Goal: Obtain resource: Download file/media

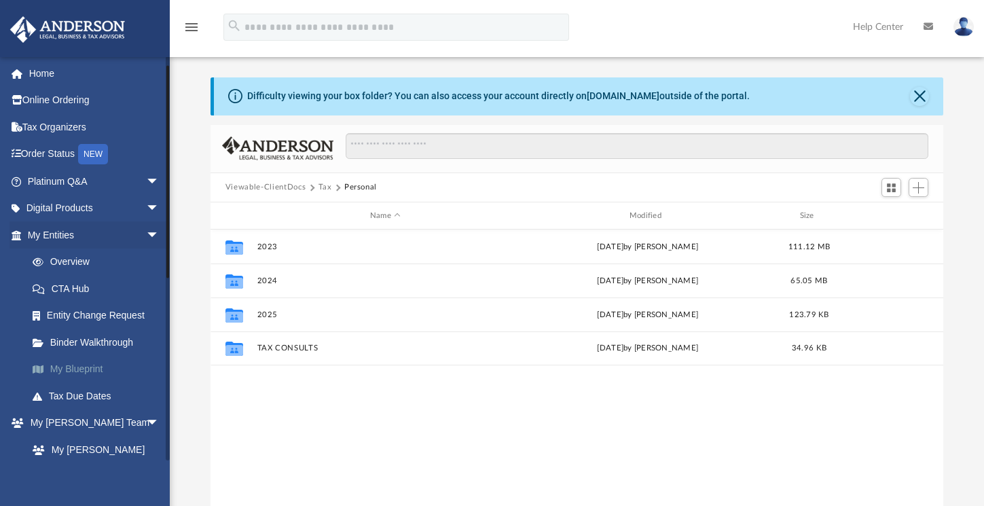
scroll to position [299, 722]
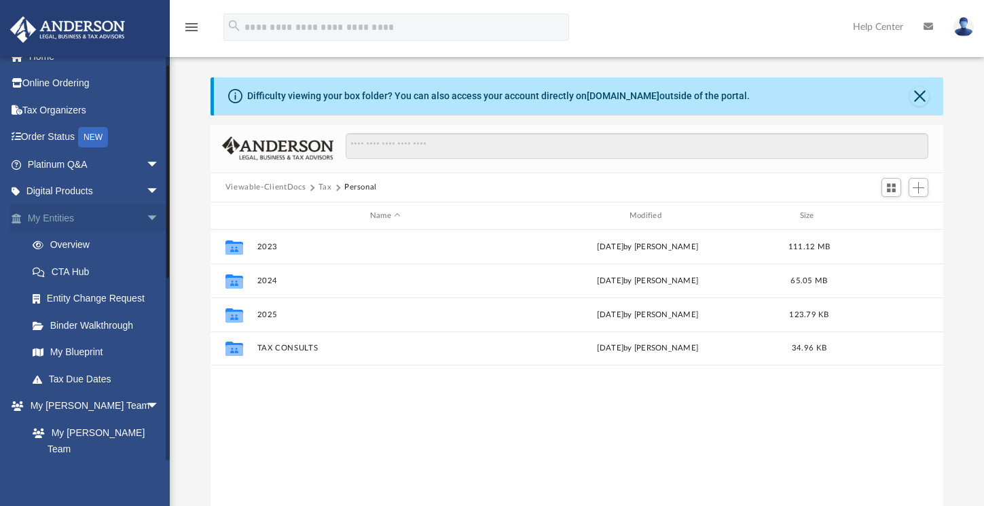
click at [60, 221] on link "My Entities arrow_drop_down" at bounding box center [95, 217] width 170 height 27
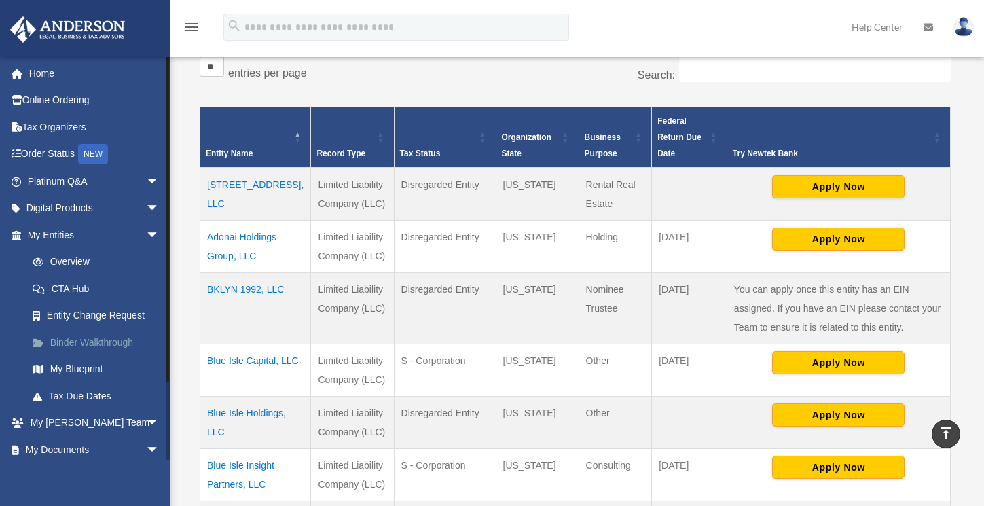
scroll to position [228, 0]
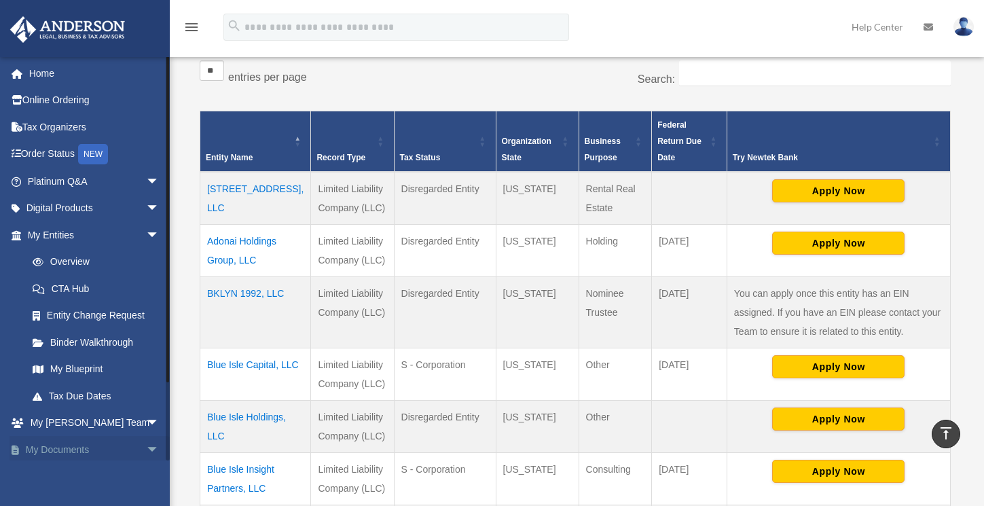
click at [146, 451] on span "arrow_drop_down" at bounding box center [159, 450] width 27 height 28
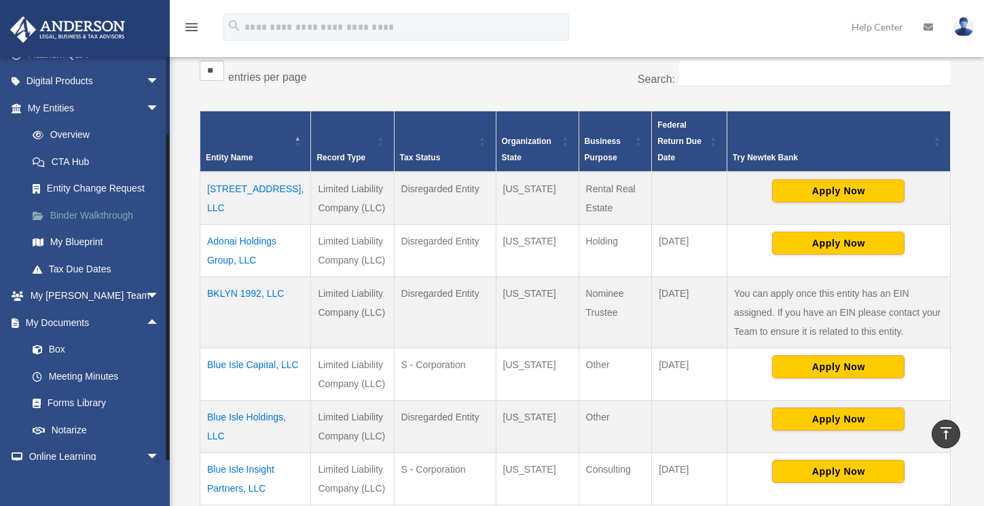
scroll to position [194, 0]
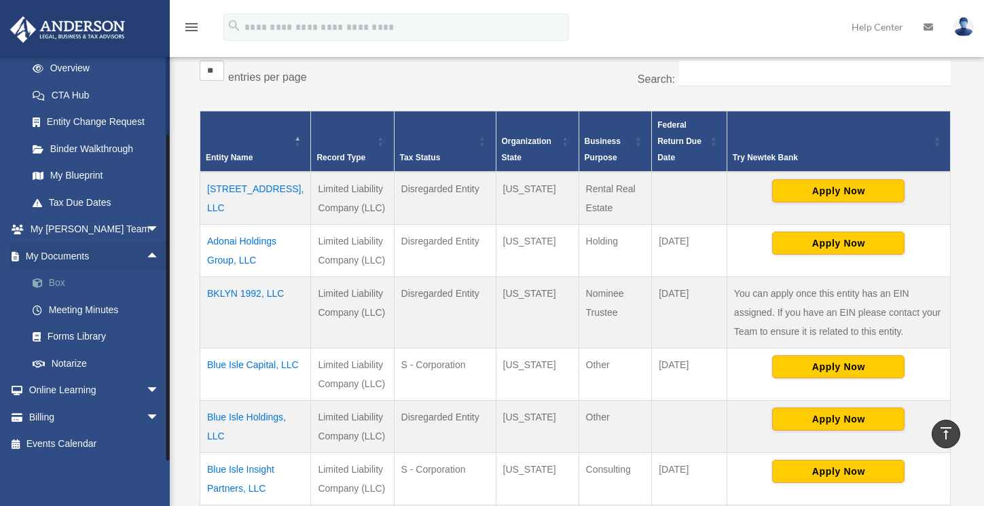
click at [60, 283] on link "Box" at bounding box center [99, 283] width 161 height 27
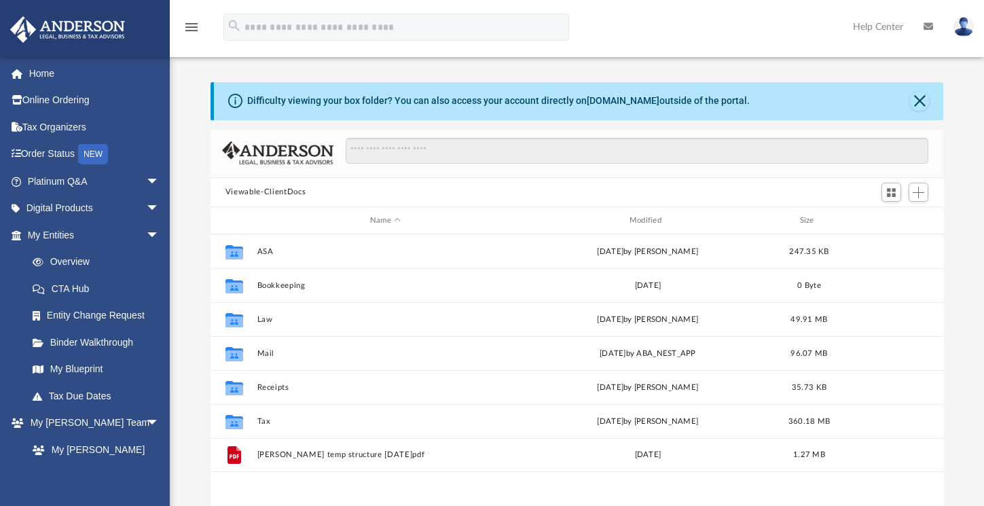
scroll to position [299, 722]
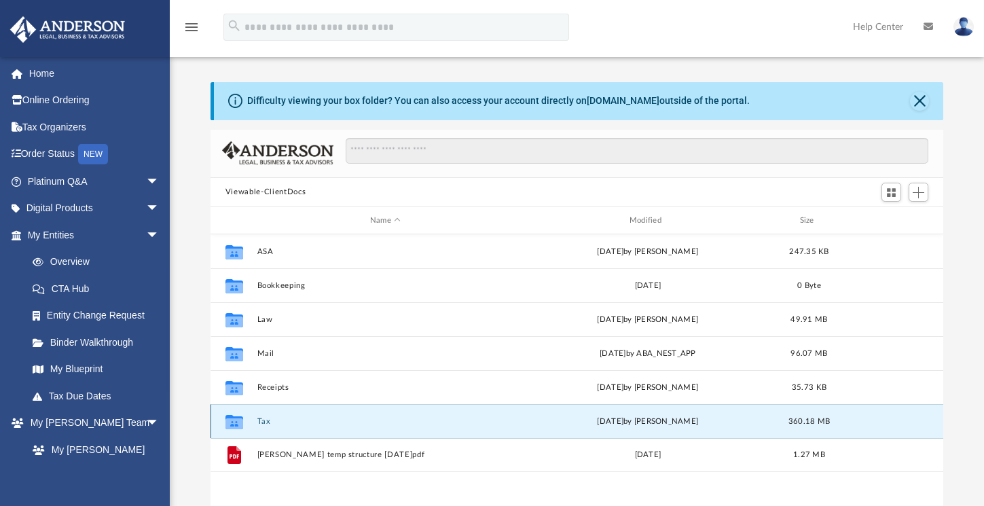
click at [263, 422] on button "Tax" at bounding box center [385, 421] width 257 height 9
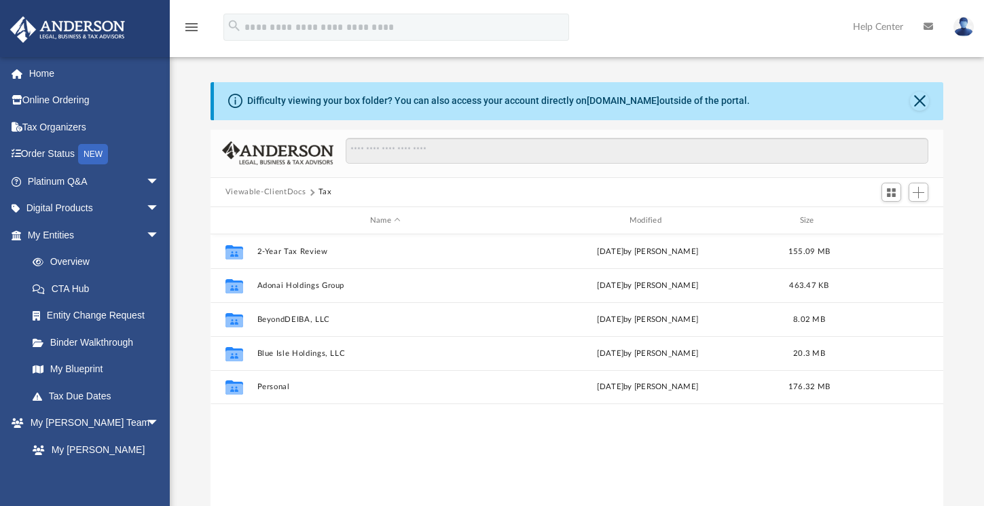
click at [296, 193] on button "Viewable-ClientDocs" at bounding box center [265, 192] width 80 height 12
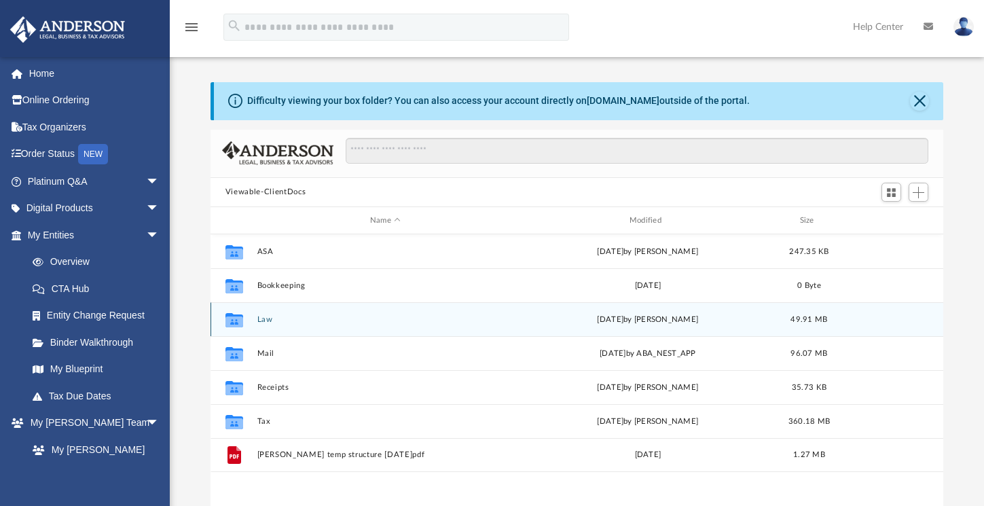
click at [268, 323] on button "Law" at bounding box center [385, 319] width 257 height 9
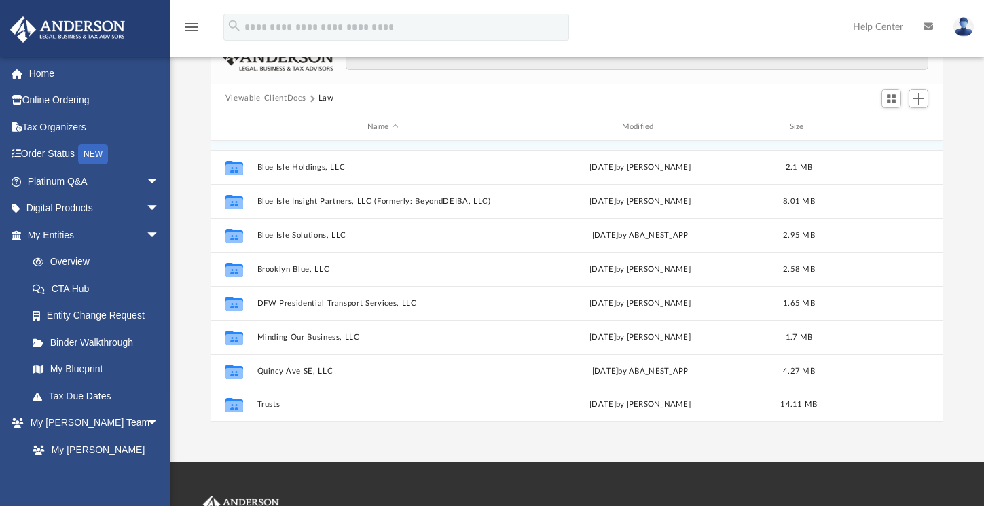
scroll to position [96, 0]
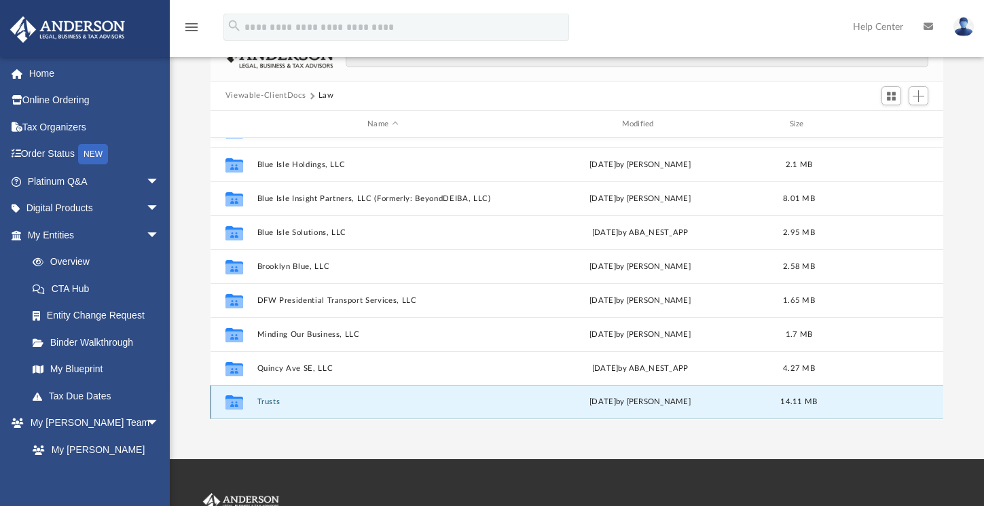
click at [267, 405] on button "Trusts" at bounding box center [382, 402] width 251 height 9
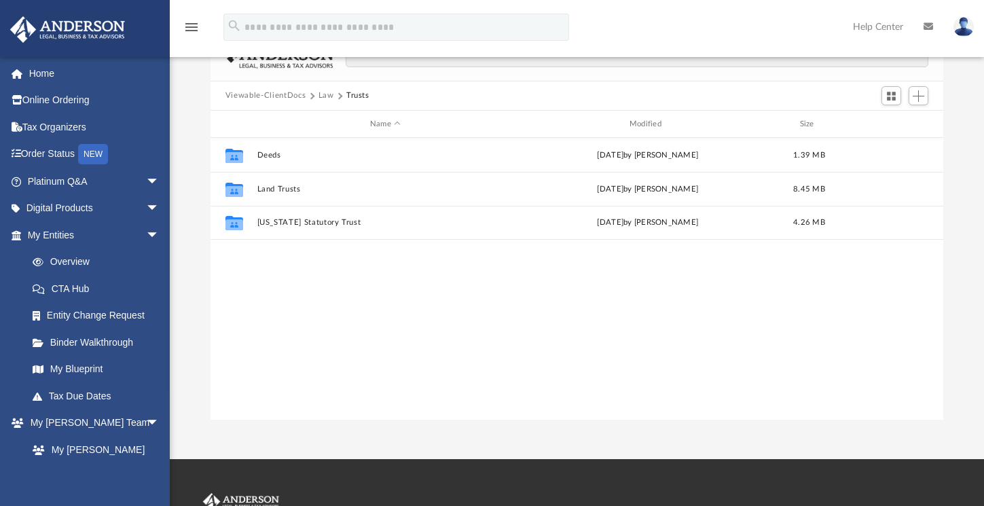
scroll to position [0, 0]
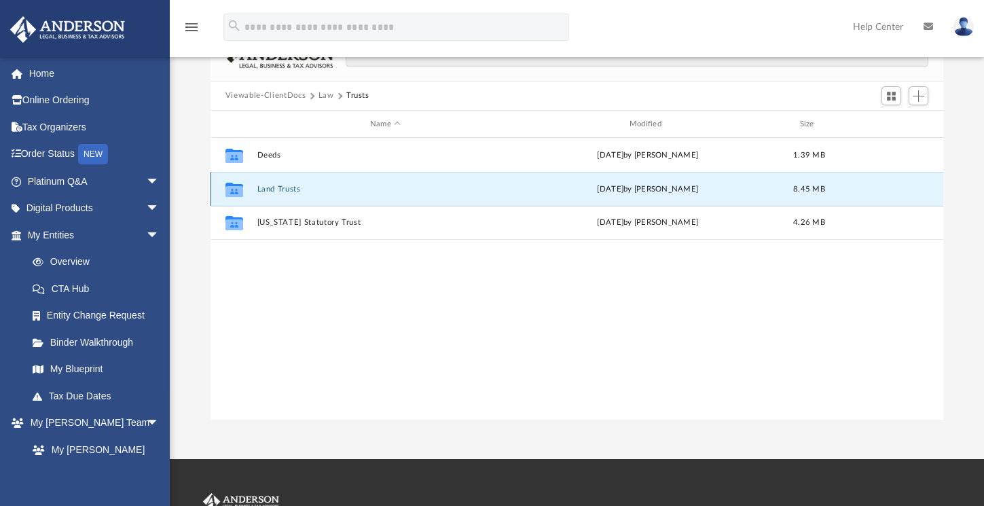
click at [283, 189] on button "Land Trusts" at bounding box center [385, 189] width 257 height 9
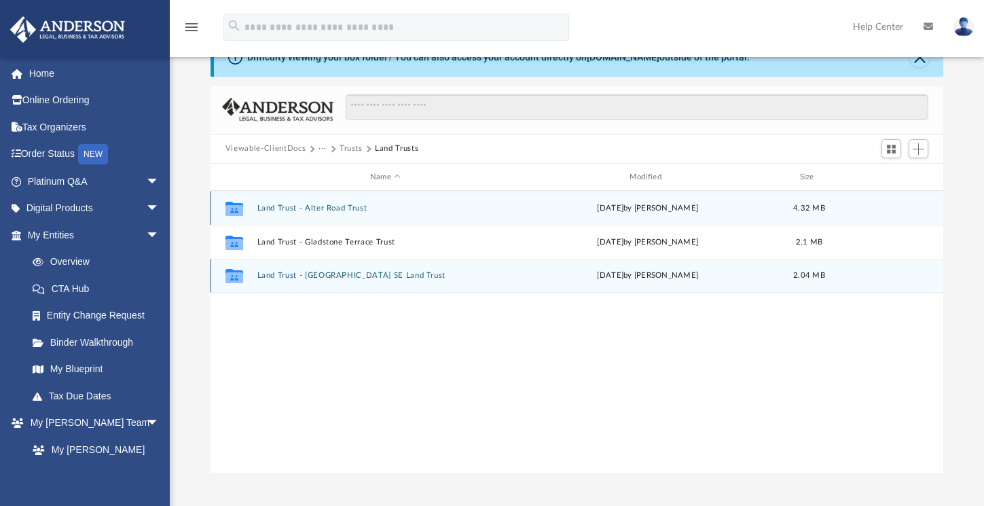
scroll to position [36, 0]
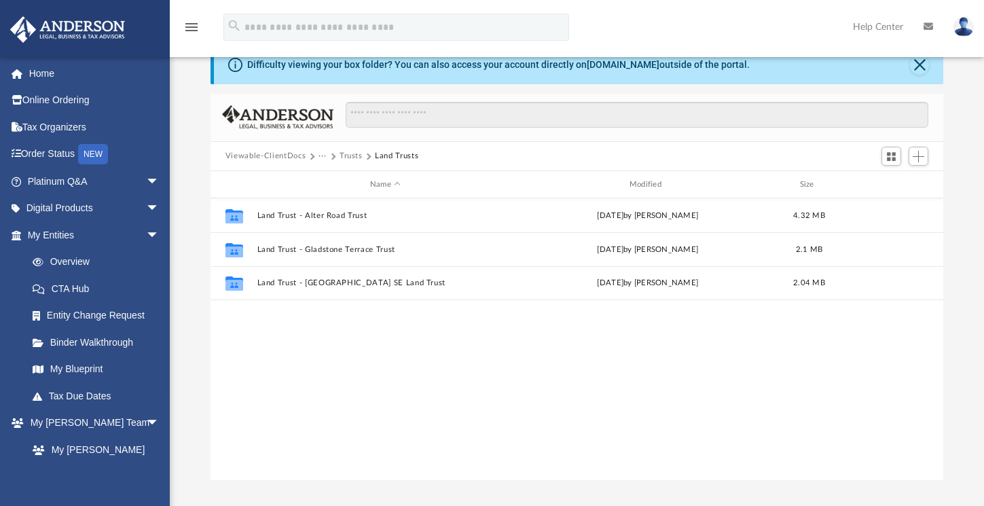
click at [350, 155] on button "Trusts" at bounding box center [351, 156] width 23 height 12
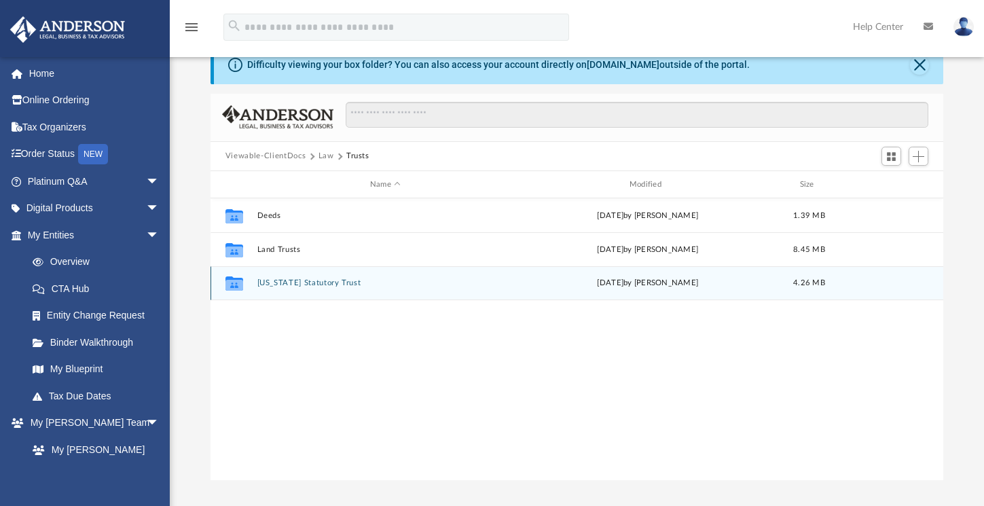
click at [283, 287] on button "Wyoming Statutory Trust" at bounding box center [385, 283] width 257 height 9
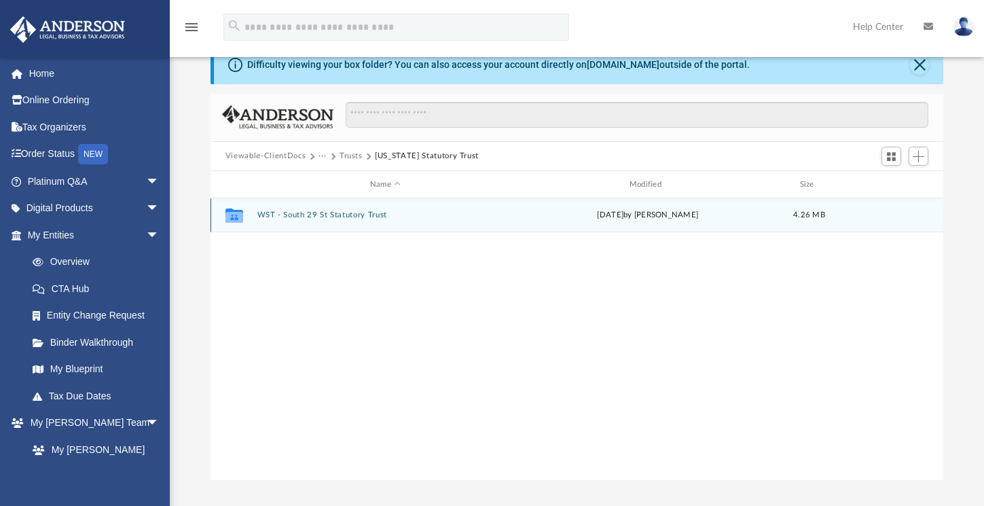
click at [334, 217] on button "WST - South 29 St Statutory Trust" at bounding box center [385, 215] width 257 height 9
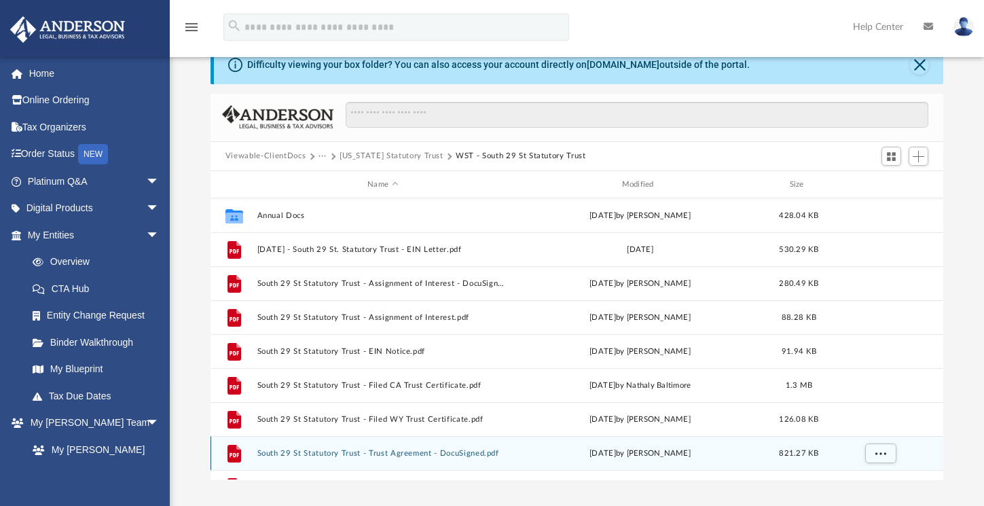
click at [412, 453] on button "South 29 St Statutory Trust - Trust Agreement - DocuSigned.pdf" at bounding box center [382, 453] width 251 height 9
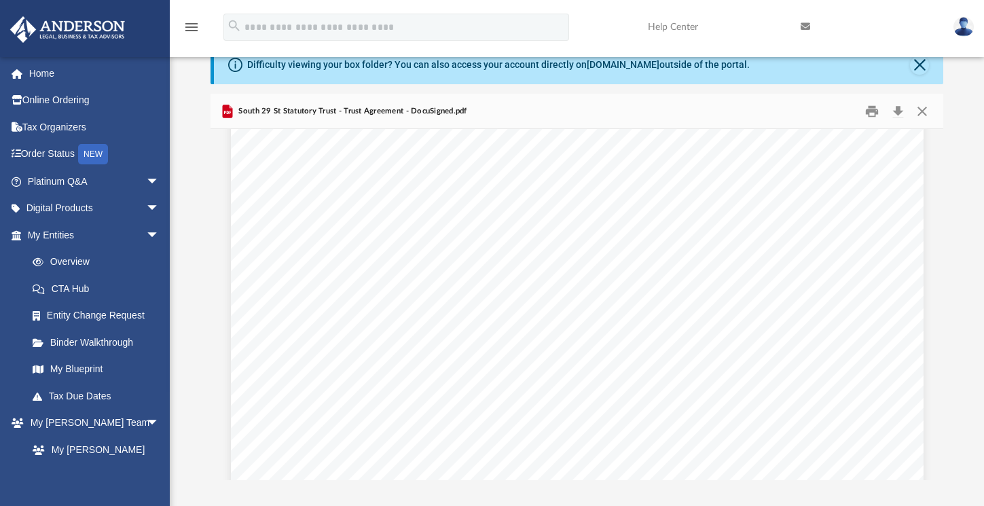
scroll to position [20262, 0]
click at [69, 261] on link "Overview" at bounding box center [99, 262] width 161 height 27
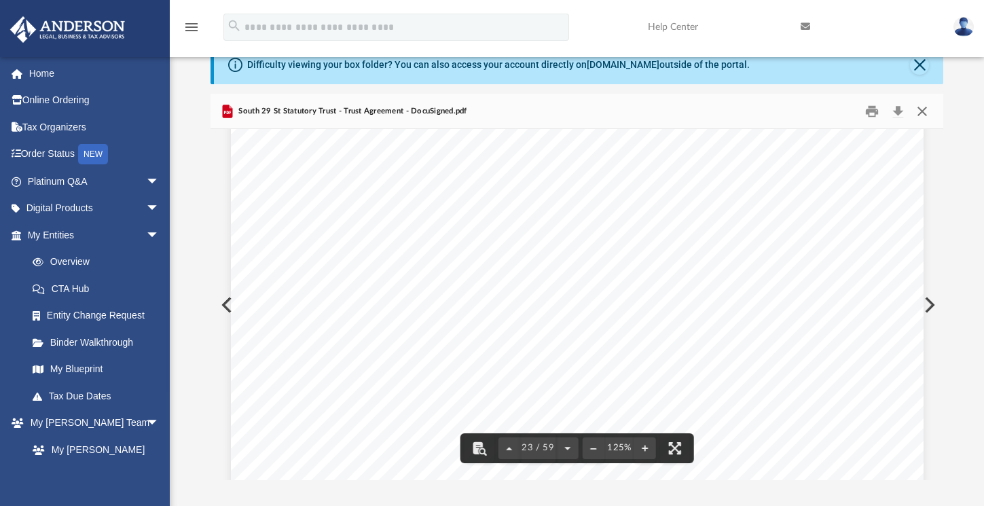
click at [925, 114] on button "Close" at bounding box center [922, 110] width 24 height 21
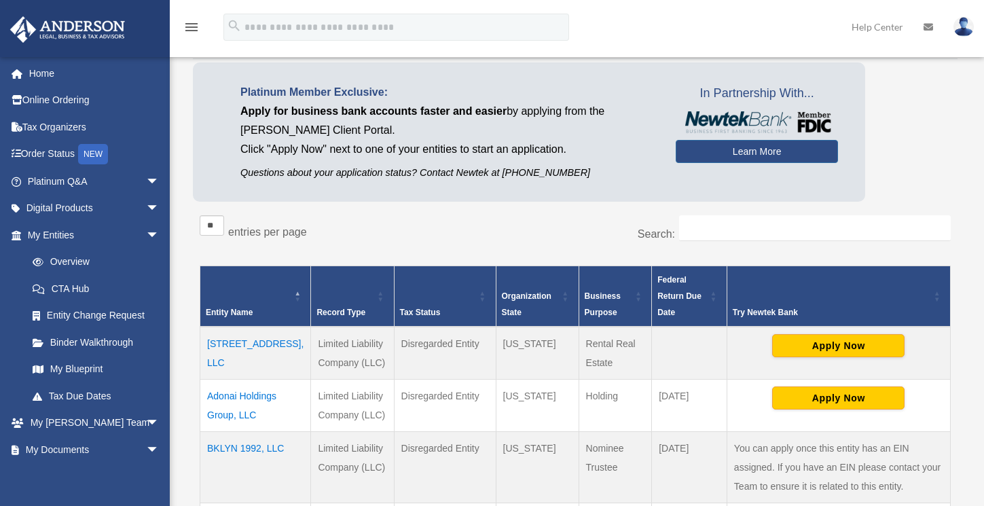
scroll to position [94, 0]
